Goal: Information Seeking & Learning: Find specific fact

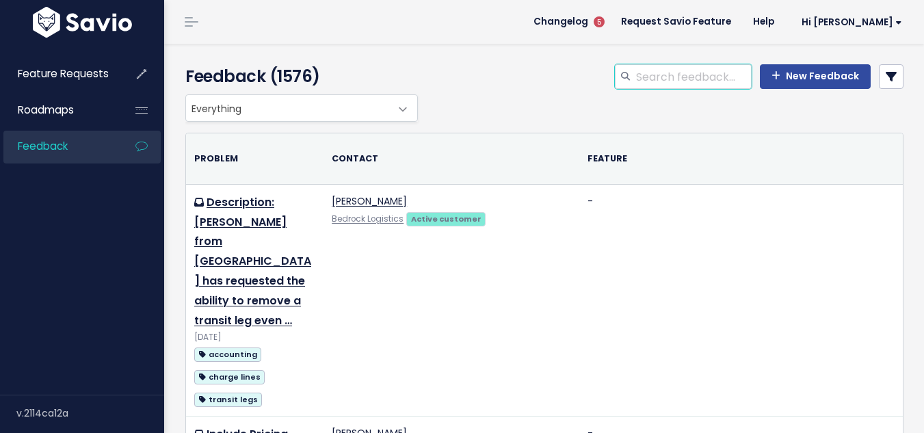
click at [660, 82] on input "search" at bounding box center [693, 76] width 117 height 25
click at [655, 80] on input "search" at bounding box center [693, 76] width 117 height 25
paste input "src_date"
type input "src_date"
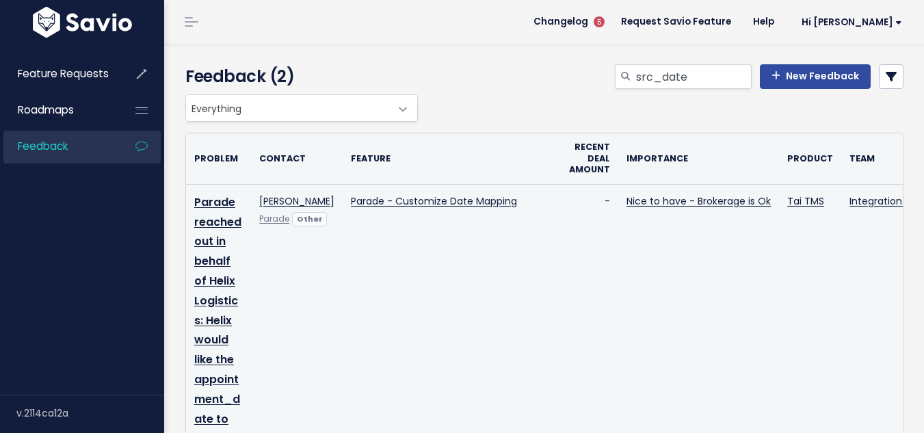
click at [213, 310] on td "Parade reached out in behalf of Helix Logistics: Helix would like the appointme…" at bounding box center [218, 336] width 65 height 305
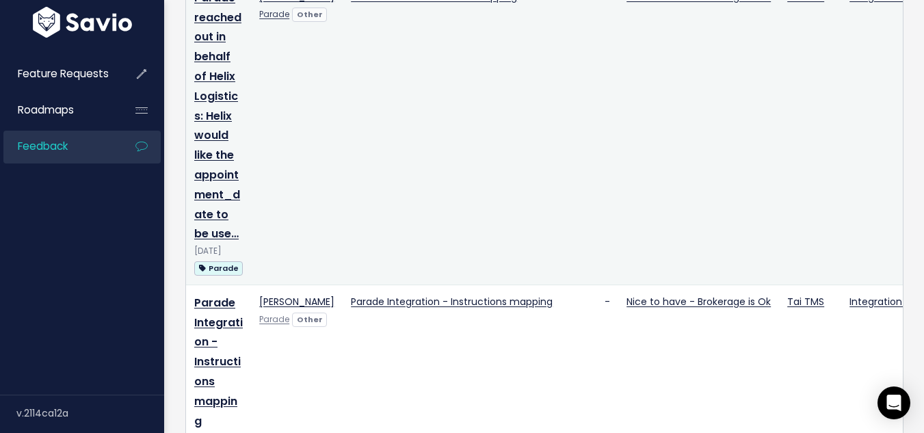
scroll to position [205, 0]
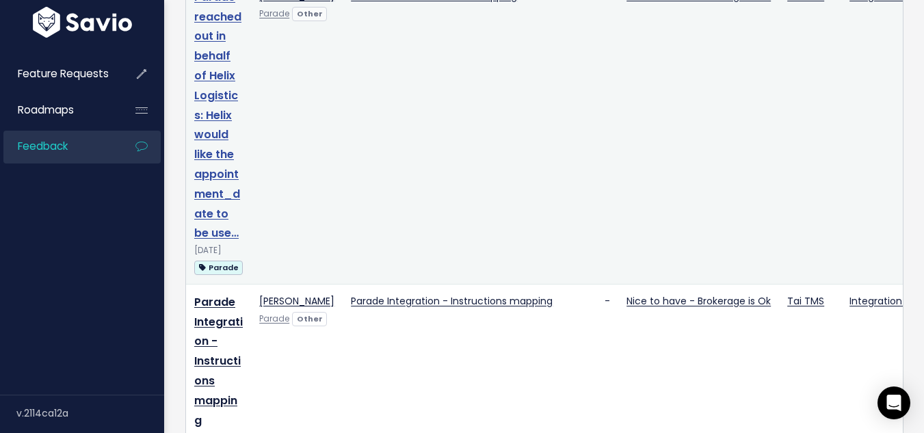
click at [214, 169] on link "Parade reached out in behalf of Helix Logistics: Helix would like the appointme…" at bounding box center [217, 115] width 47 height 252
